Goal: Task Accomplishment & Management: Manage account settings

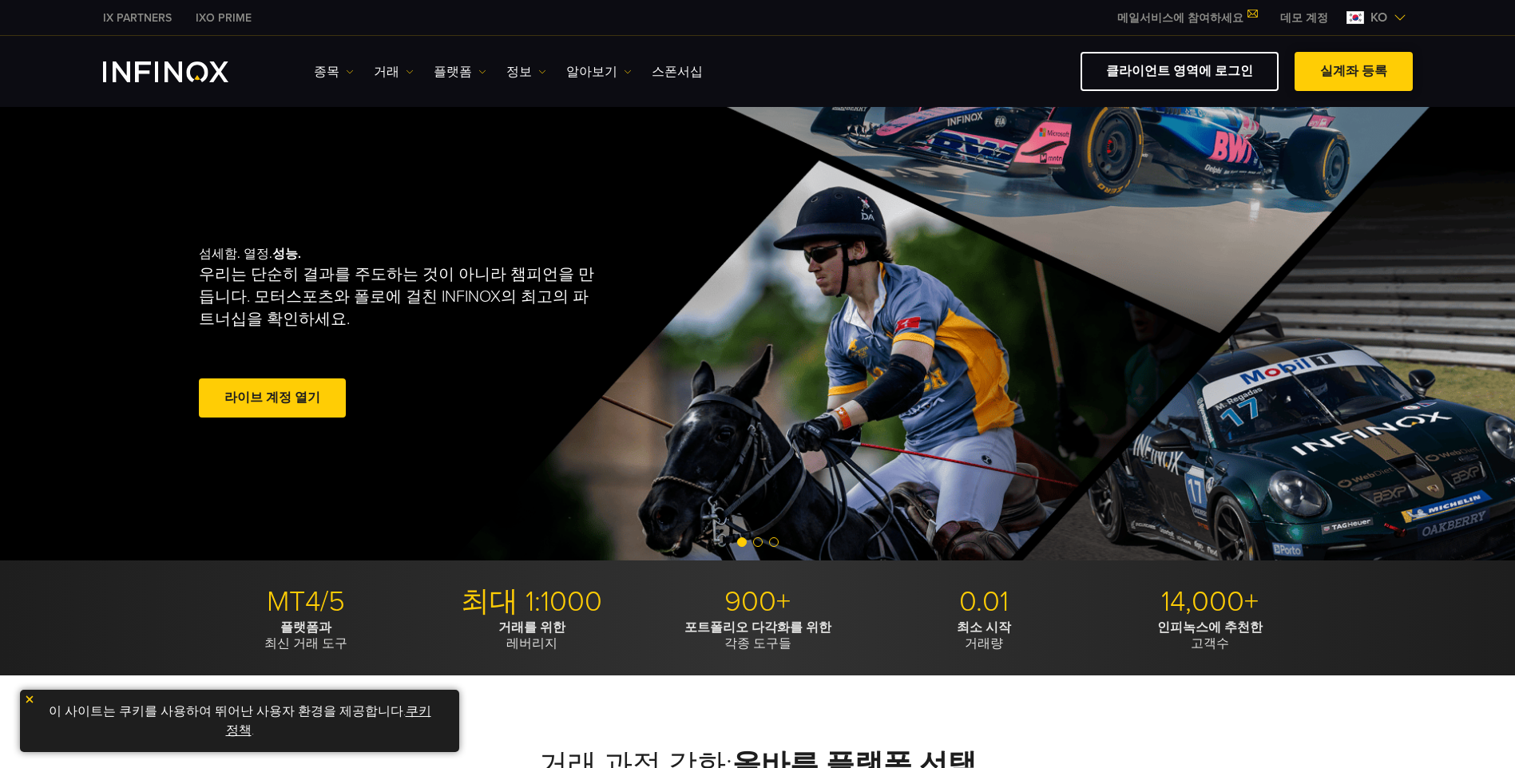
click at [1354, 72] on span at bounding box center [1354, 72] width 0 height 0
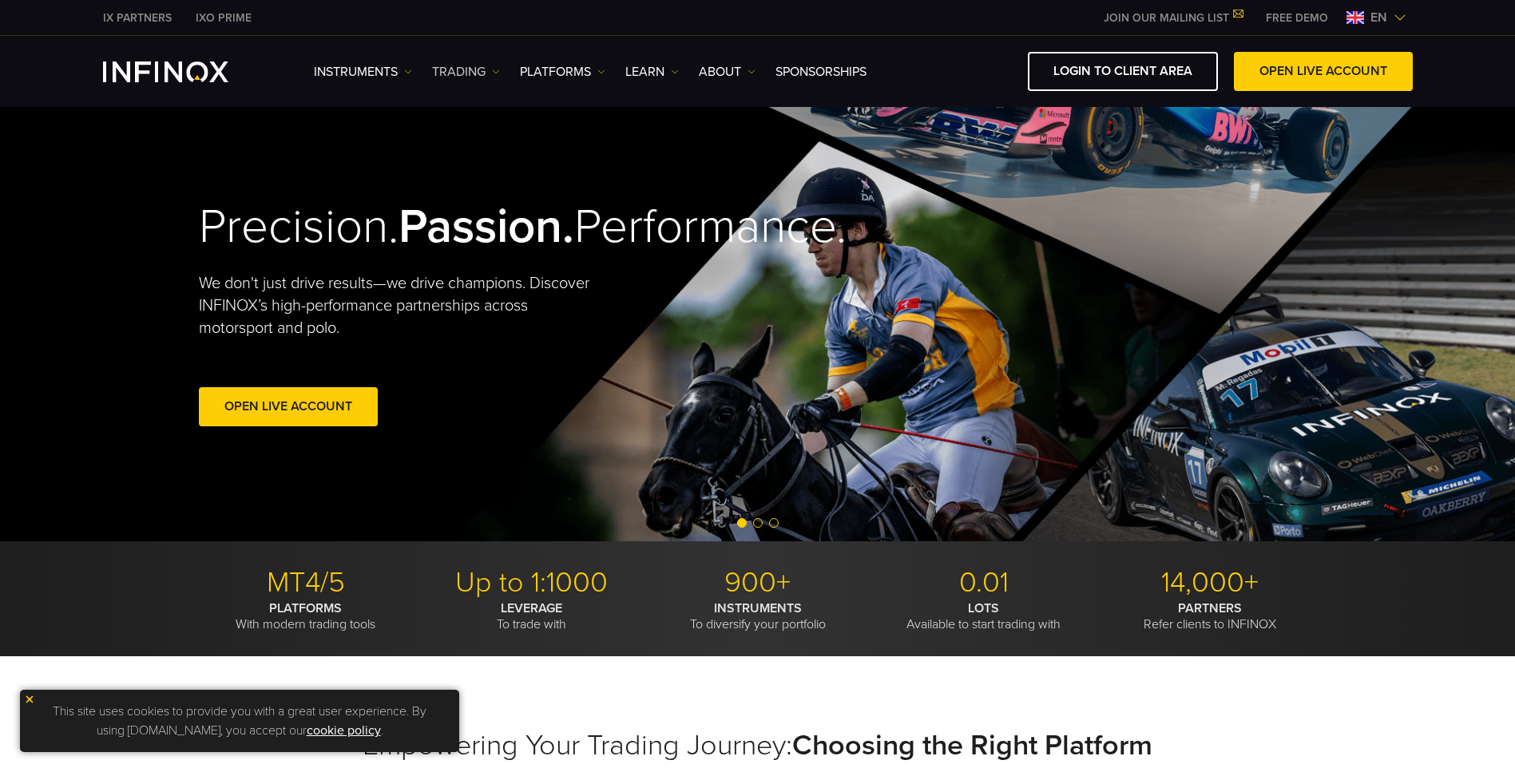
click at [447, 73] on link "TRADING" at bounding box center [466, 71] width 68 height 19
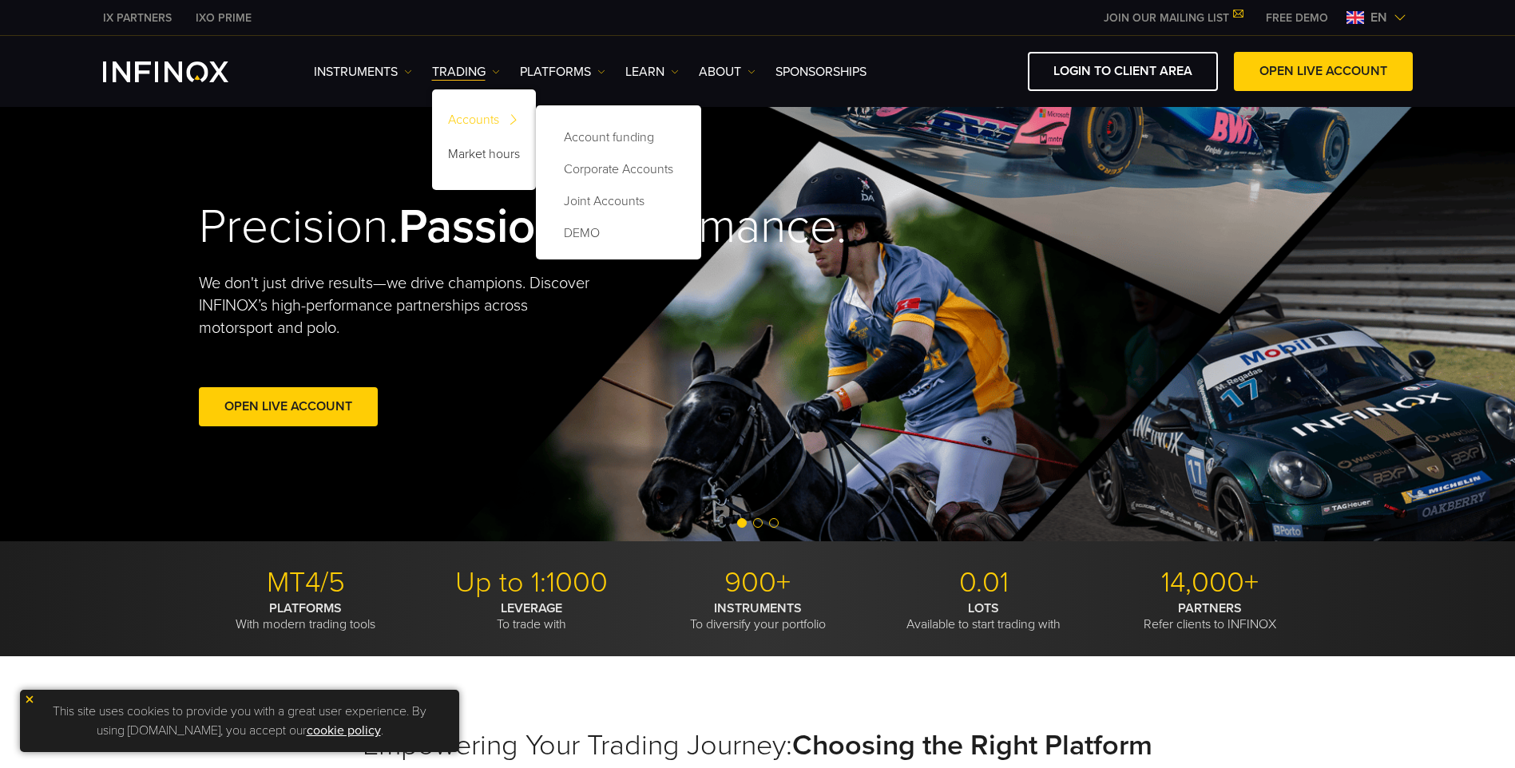
click at [453, 127] on link "Accounts" at bounding box center [484, 122] width 104 height 34
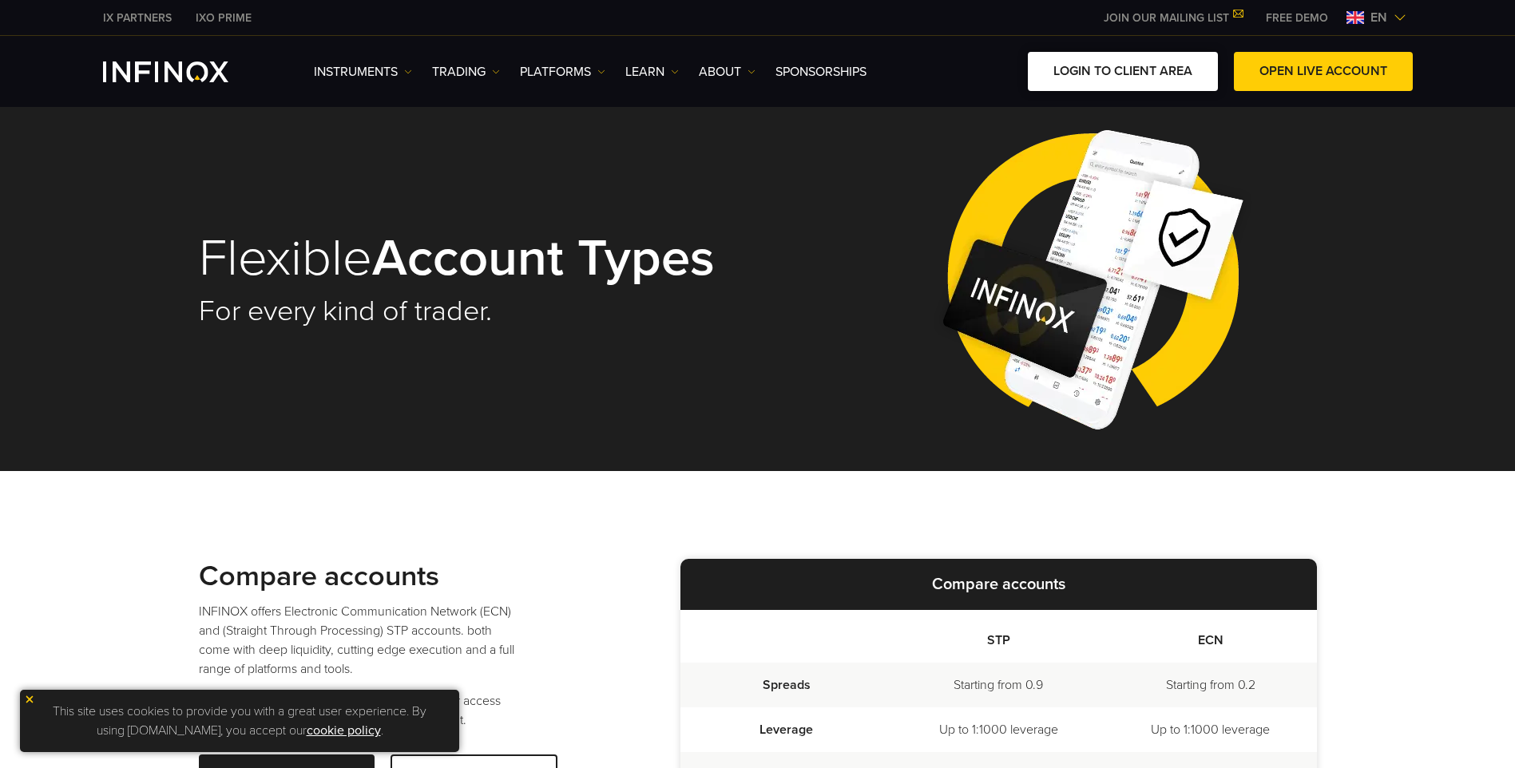
click at [1125, 73] on link "LOGIN TO CLIENT AREA" at bounding box center [1123, 71] width 190 height 39
